Goal: Transaction & Acquisition: Obtain resource

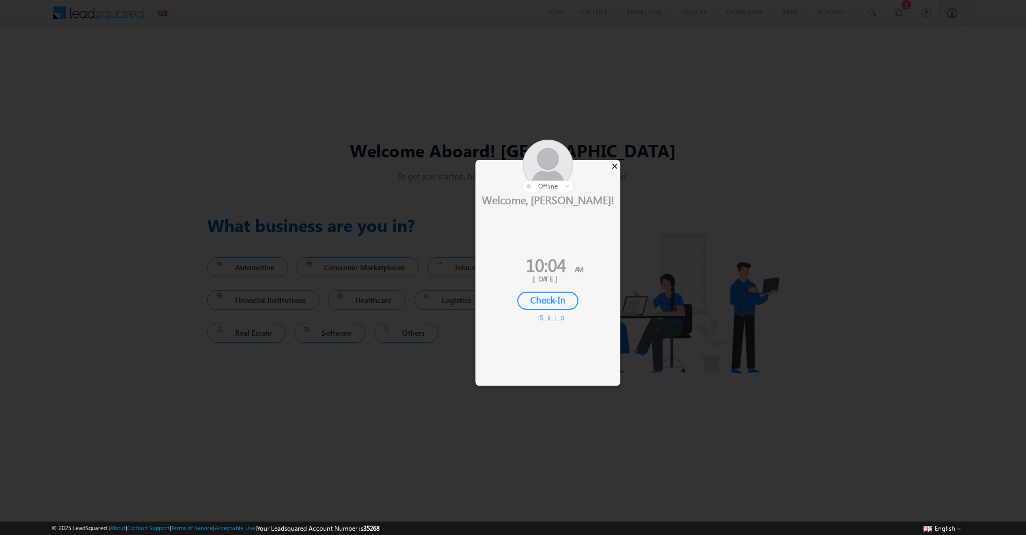
click at [614, 167] on div "×" at bounding box center [614, 166] width 11 height 12
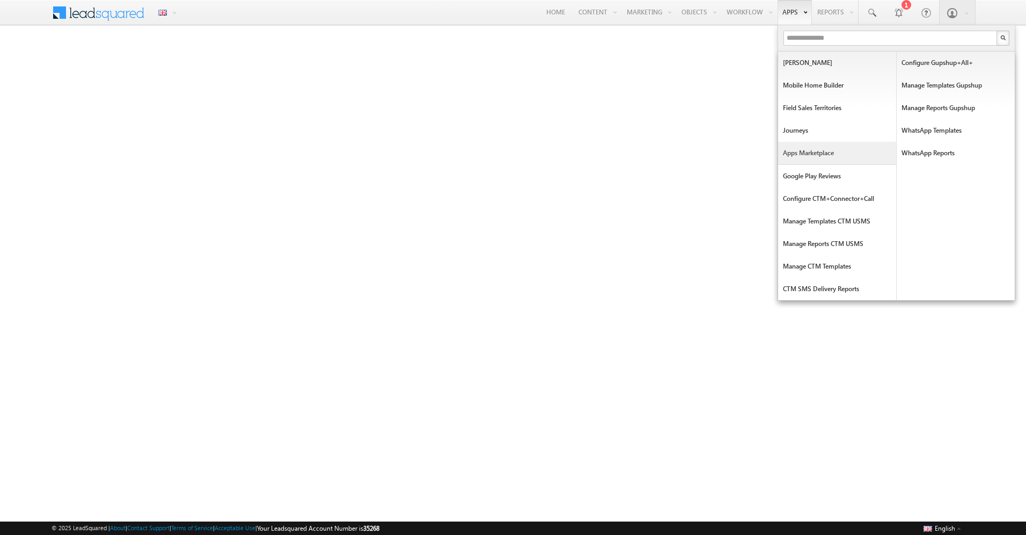
click at [823, 156] on link "Apps Marketplace" at bounding box center [837, 153] width 118 height 23
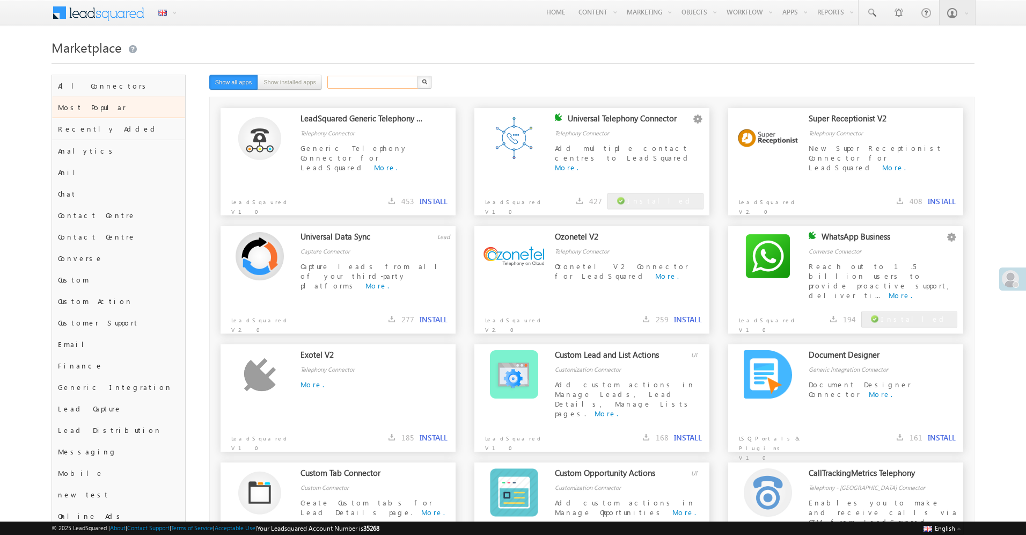
click at [365, 83] on input "text" at bounding box center [373, 82] width 92 height 13
type input "*********"
click at [418, 76] on button "button" at bounding box center [425, 82] width 14 height 13
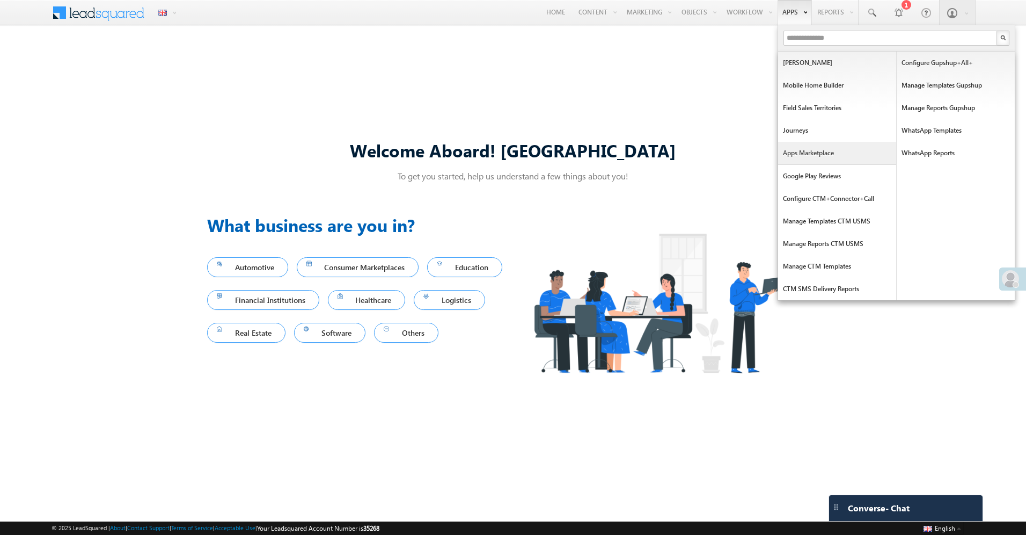
click at [809, 153] on link "Apps Marketplace" at bounding box center [837, 153] width 118 height 23
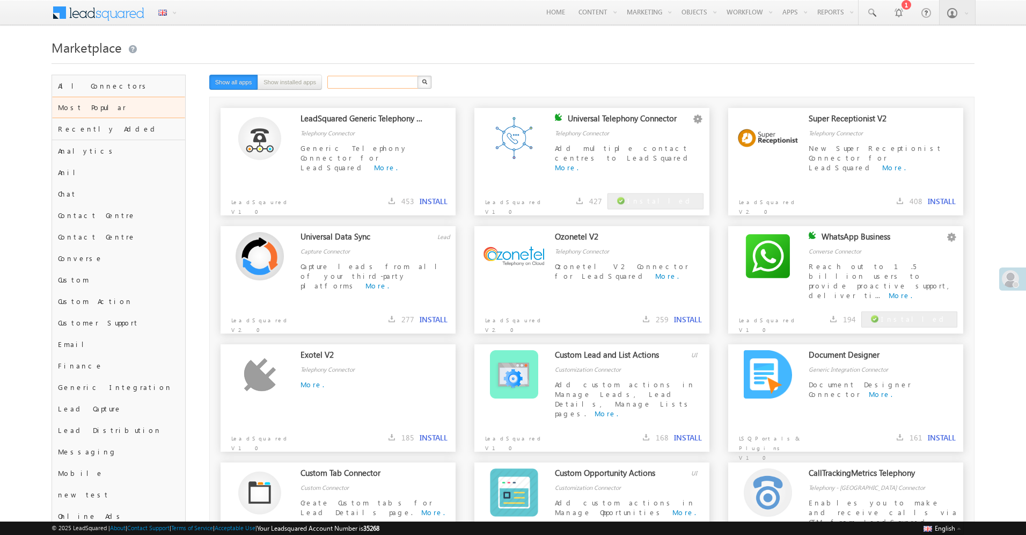
click at [384, 80] on input "text" at bounding box center [373, 82] width 92 height 13
type input "***"
click at [418, 76] on button "button" at bounding box center [425, 82] width 14 height 13
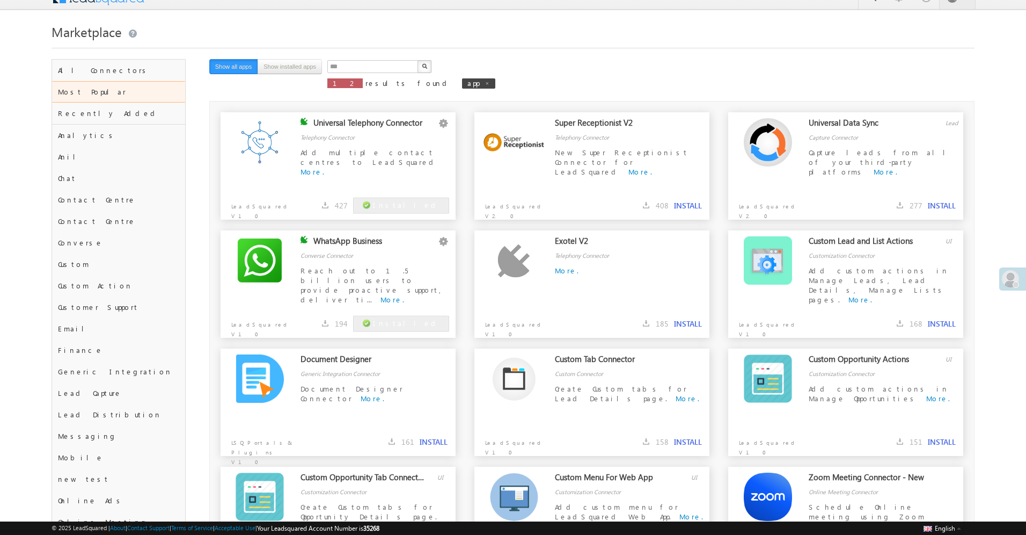
scroll to position [14, 0]
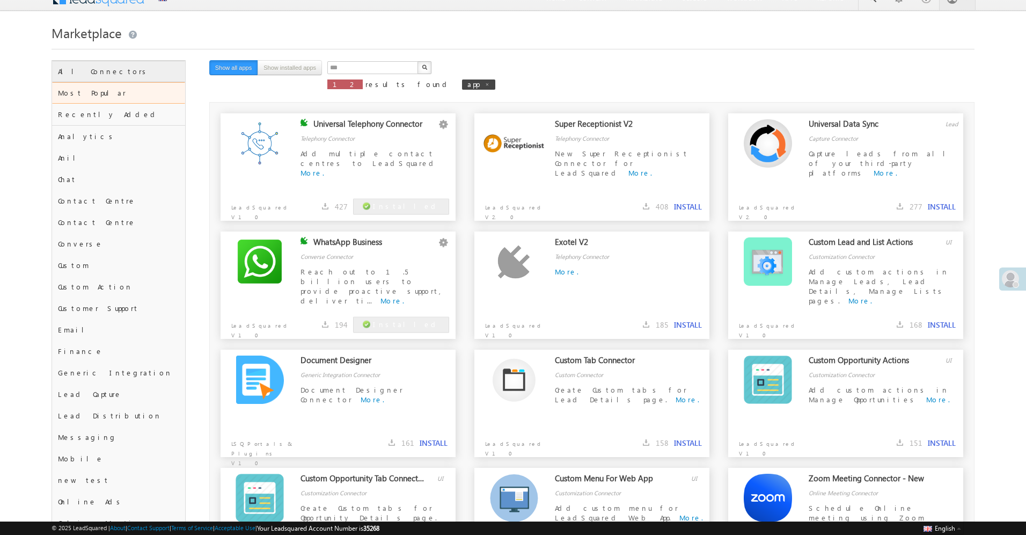
click at [130, 68] on div "All Connectors" at bounding box center [118, 71] width 133 height 21
click at [149, 67] on div "All Connectors" at bounding box center [118, 71] width 133 height 21
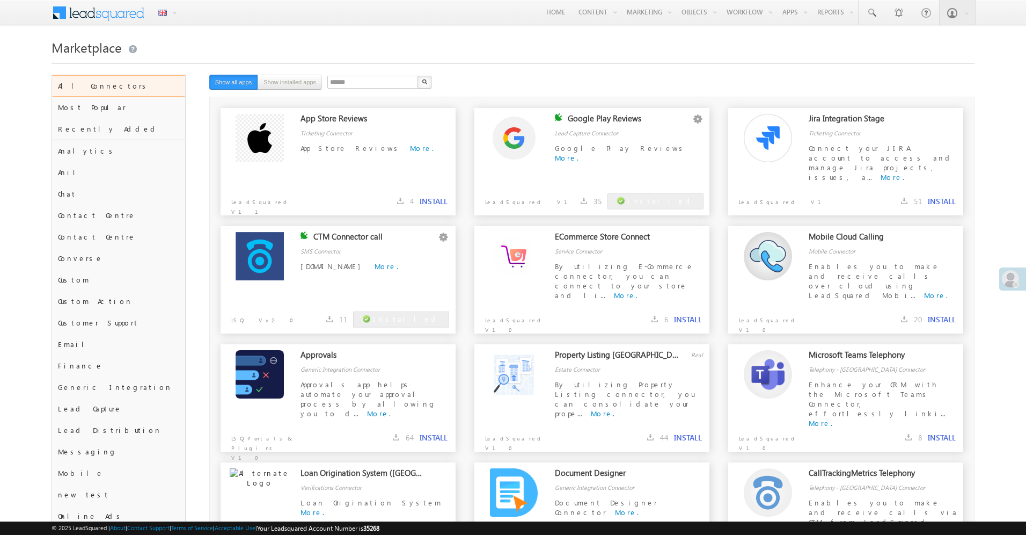
click at [430, 200] on button "INSTALL" at bounding box center [434, 201] width 28 height 10
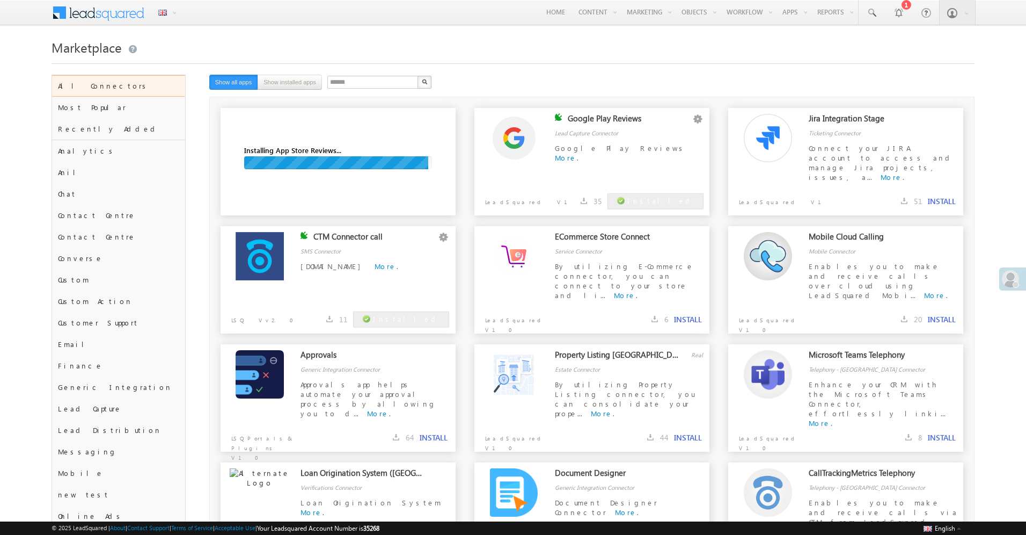
click at [632, 75] on div "****** X 12 results found Show all apps Show installed apps" at bounding box center [526, 83] width 635 height 17
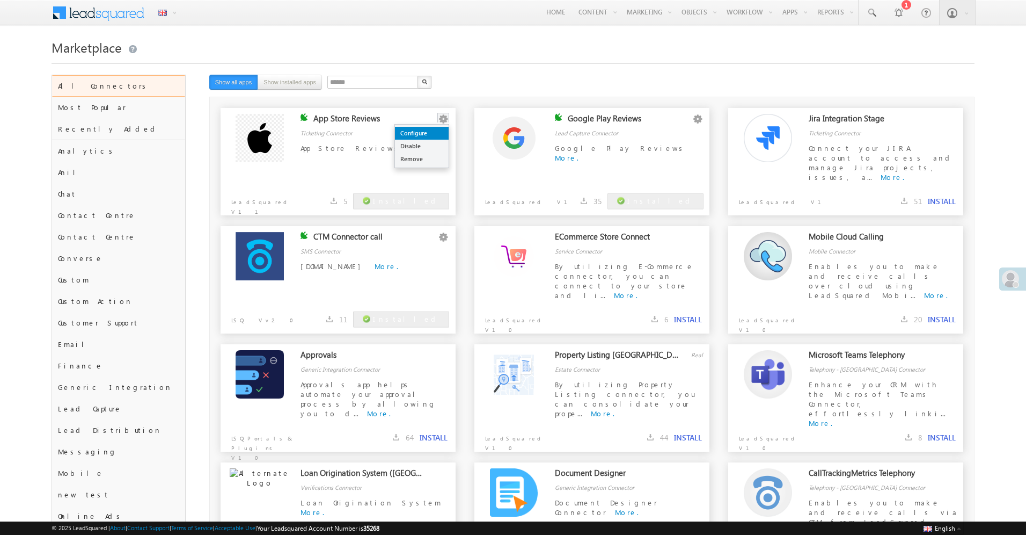
click at [437, 129] on link "Configure" at bounding box center [422, 133] width 54 height 13
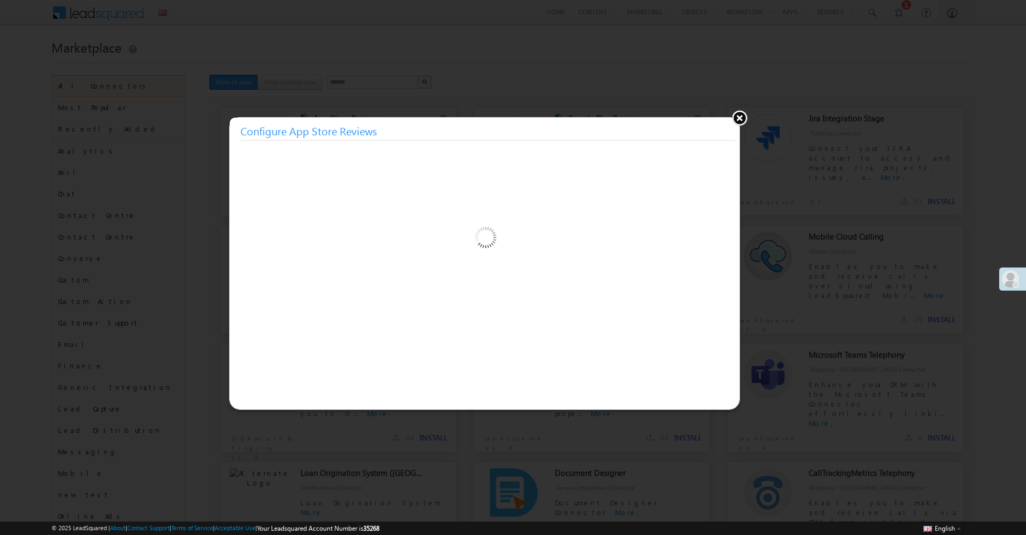
click at [420, 134] on h3 "Configure App Store Reviews" at bounding box center [487, 130] width 495 height 19
click at [740, 121] on button at bounding box center [739, 117] width 16 height 16
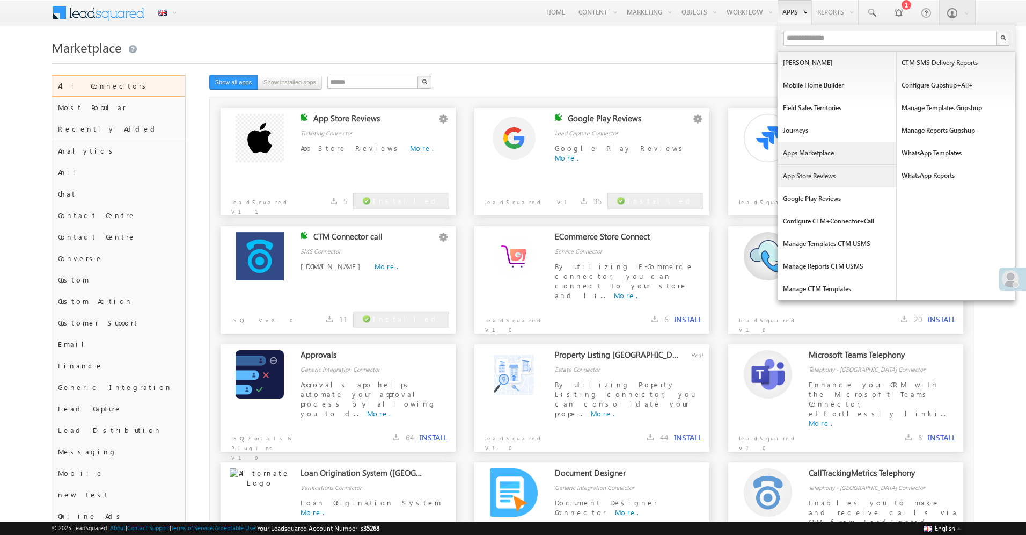
click at [796, 179] on link "App Store Reviews" at bounding box center [837, 176] width 118 height 23
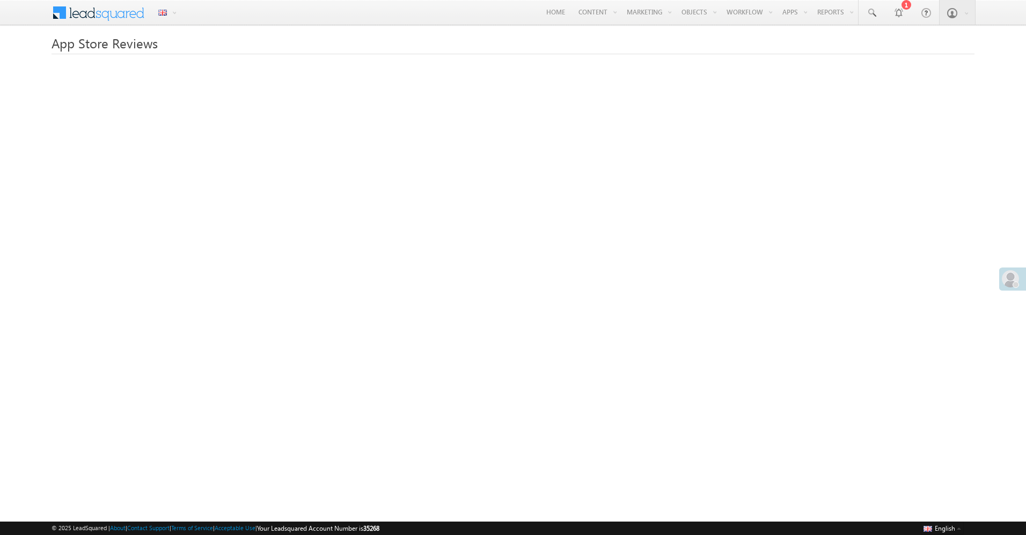
click at [897, 495] on div at bounding box center [514, 280] width 924 height 431
